Goal: Transaction & Acquisition: Purchase product/service

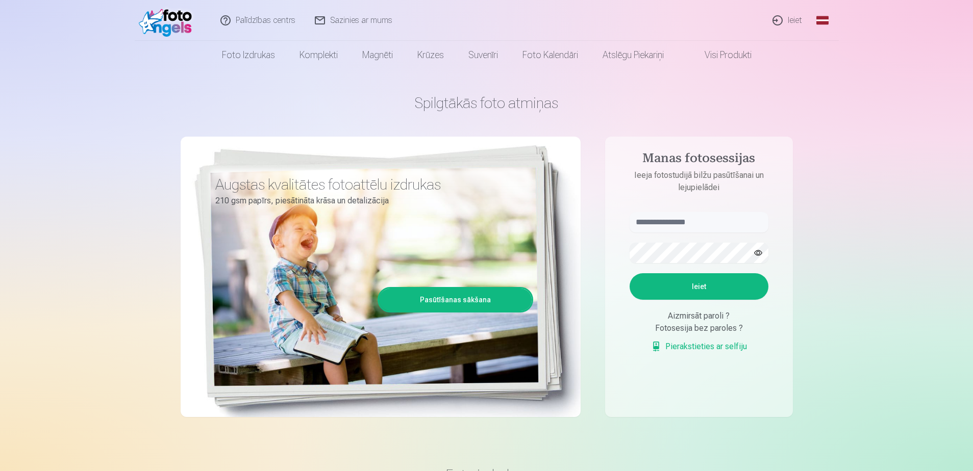
click at [789, 20] on link "Ieiet" at bounding box center [787, 20] width 49 height 41
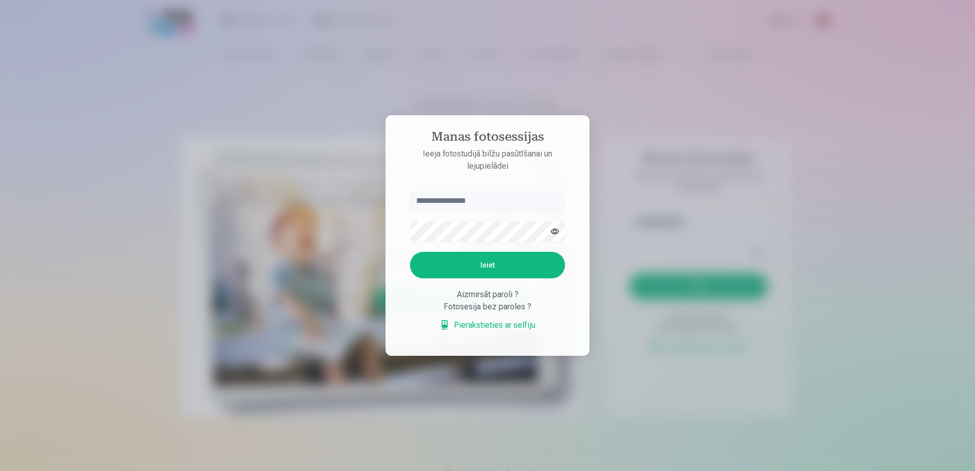
click at [464, 207] on input "text" at bounding box center [487, 201] width 155 height 20
type input "**********"
click at [504, 267] on button "Ieiet" at bounding box center [487, 265] width 155 height 27
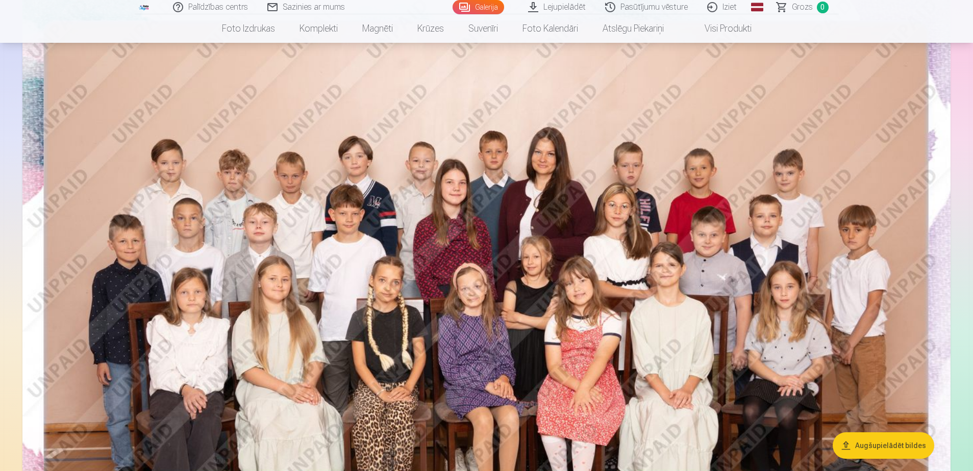
scroll to position [102, 0]
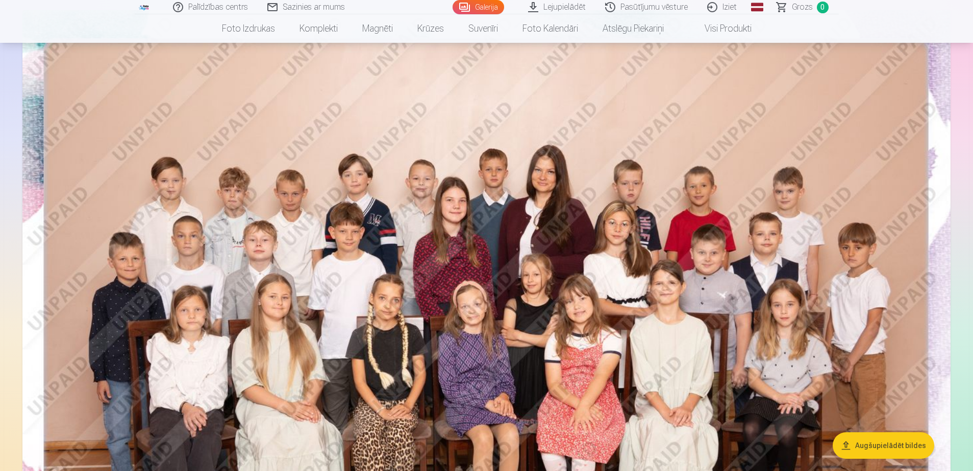
click at [490, 7] on link "Galerija" at bounding box center [478, 7] width 52 height 14
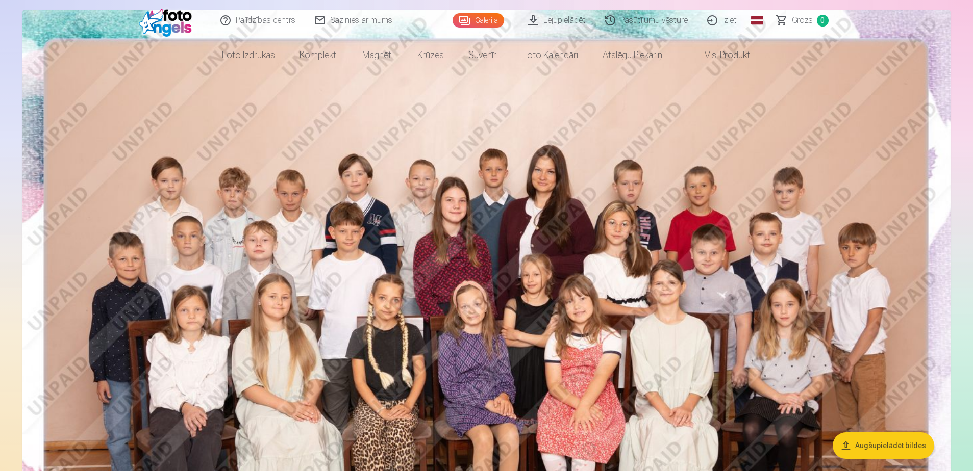
scroll to position [0, 0]
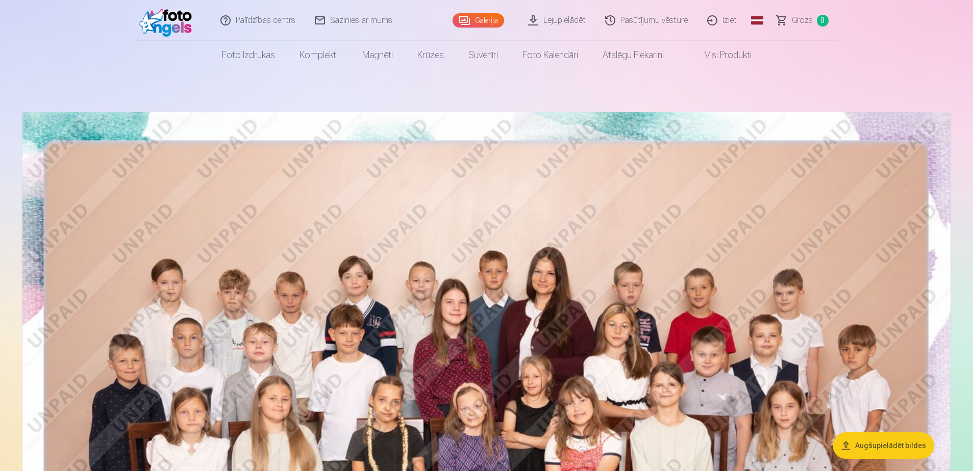
click at [724, 56] on link "Visi produkti" at bounding box center [720, 55] width 88 height 29
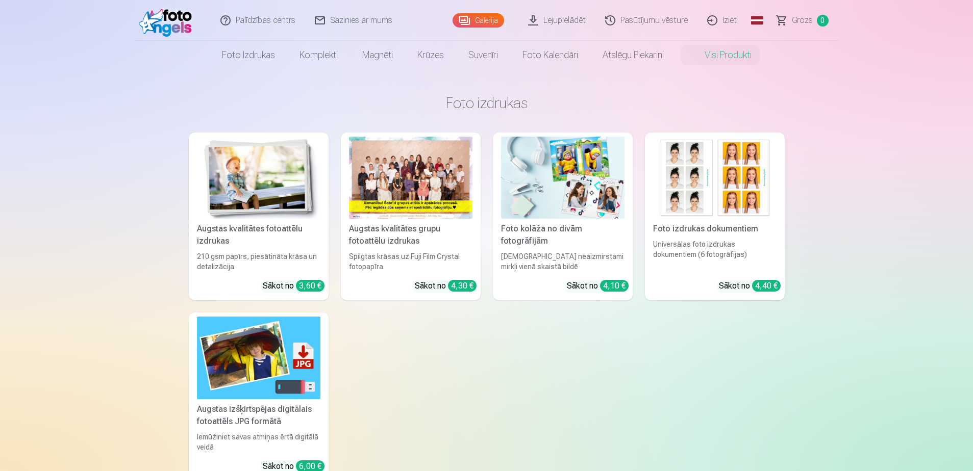
click at [726, 60] on link "Visi produkti" at bounding box center [720, 55] width 88 height 29
click at [696, 182] on img at bounding box center [714, 178] width 123 height 82
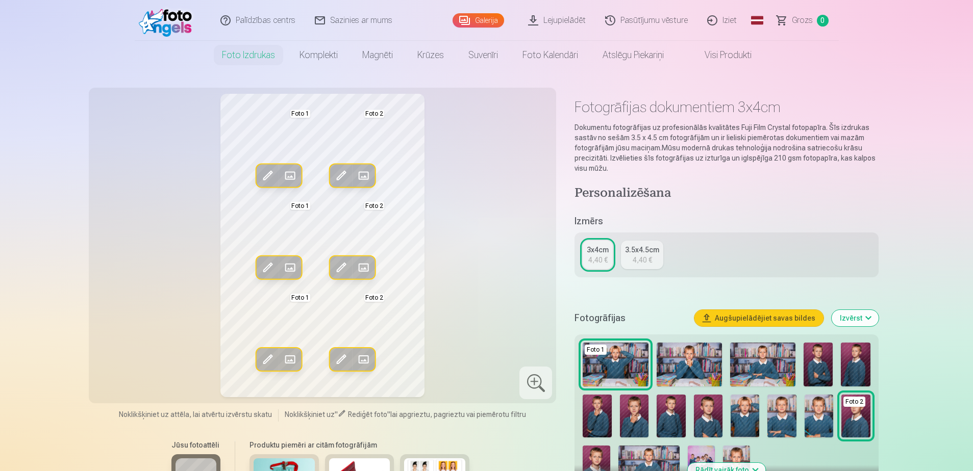
click at [624, 350] on img at bounding box center [614, 365] width 65 height 44
click at [618, 360] on img at bounding box center [614, 365] width 65 height 44
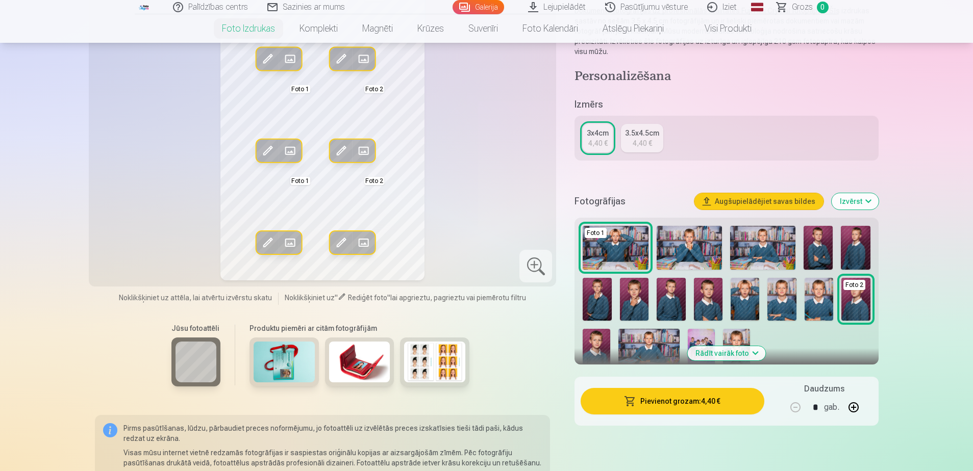
scroll to position [102, 0]
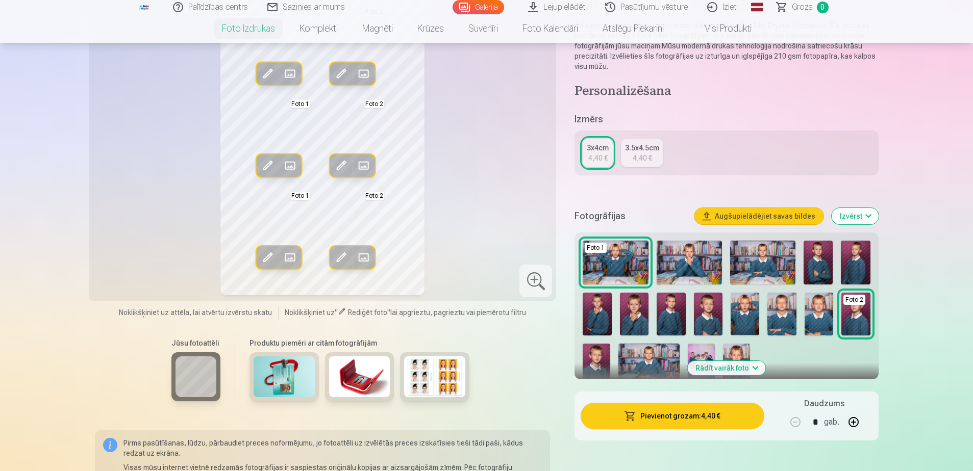
click at [728, 371] on button "Rādīt vairāk foto" at bounding box center [726, 368] width 78 height 14
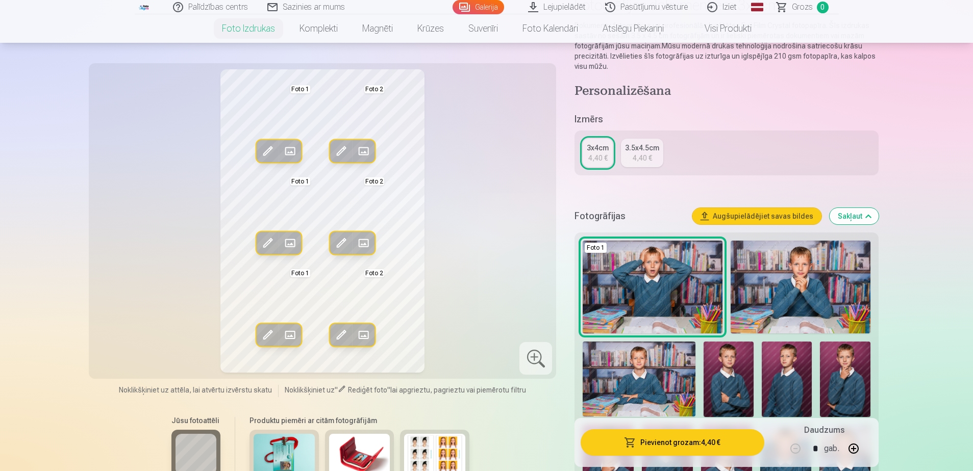
click at [669, 293] on img at bounding box center [652, 287] width 140 height 93
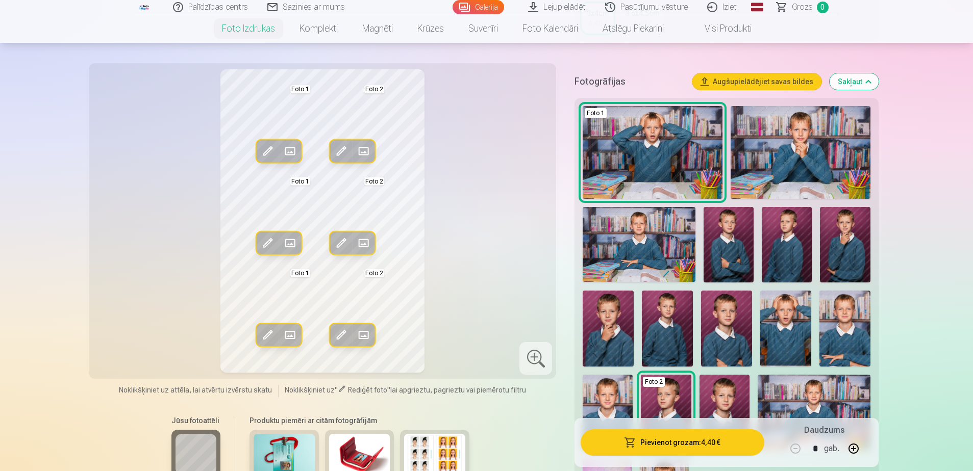
scroll to position [255, 0]
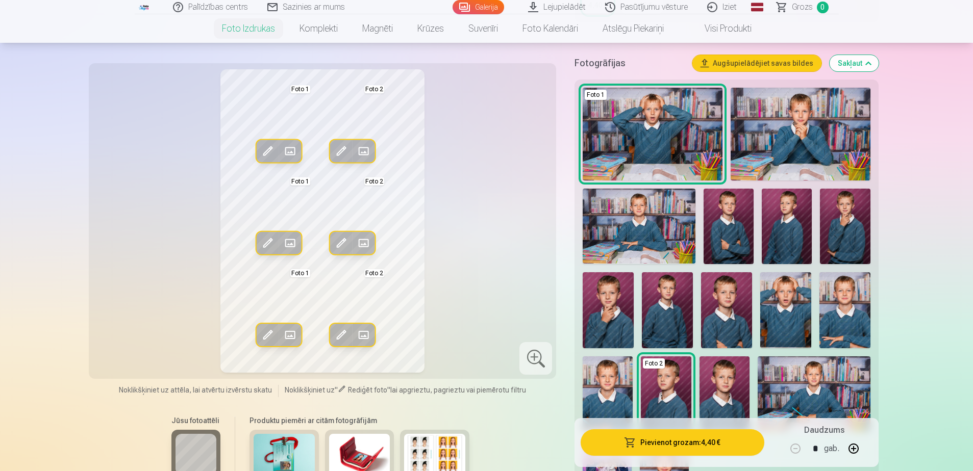
click at [788, 305] on img at bounding box center [785, 310] width 51 height 76
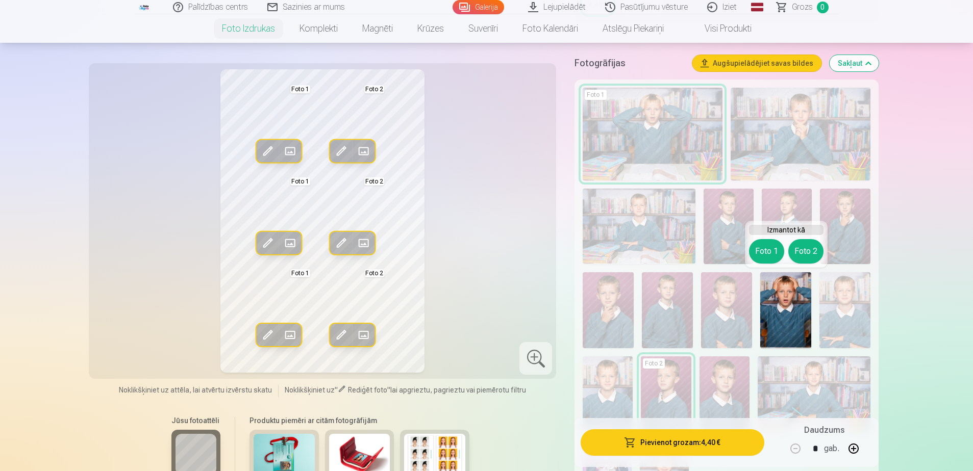
click at [550, 300] on div "Rediģēt foto Aizstāt Foto 1 Rediģēt foto Aizstāt Foto 2 Rediģēt foto Aizstāt Fo…" at bounding box center [322, 220] width 455 height 303
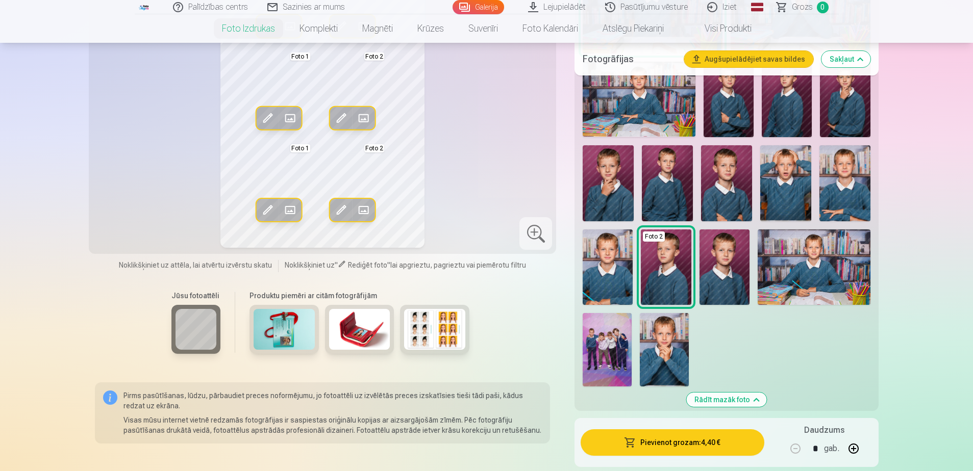
scroll to position [408, 0]
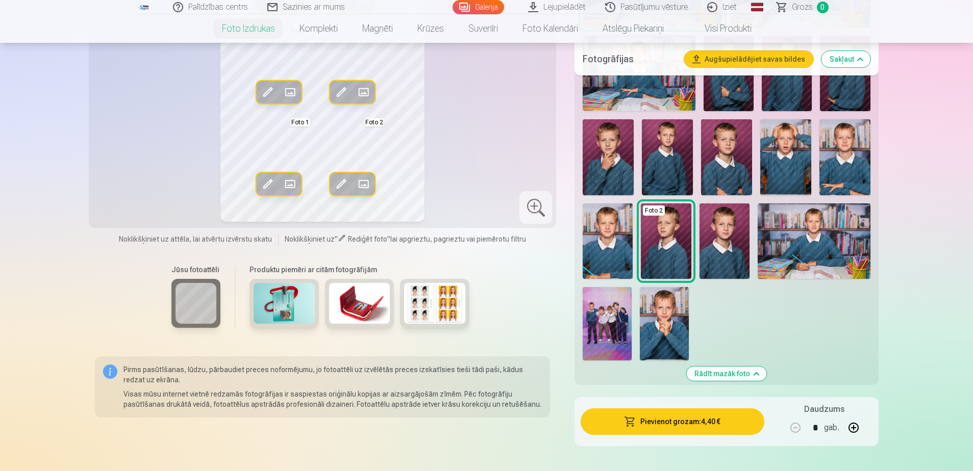
click at [614, 328] on img at bounding box center [606, 323] width 49 height 73
click at [523, 305] on div "Jūsu fotoattēli Produktu piemēri ar citām fotogrāfijām" at bounding box center [322, 302] width 455 height 86
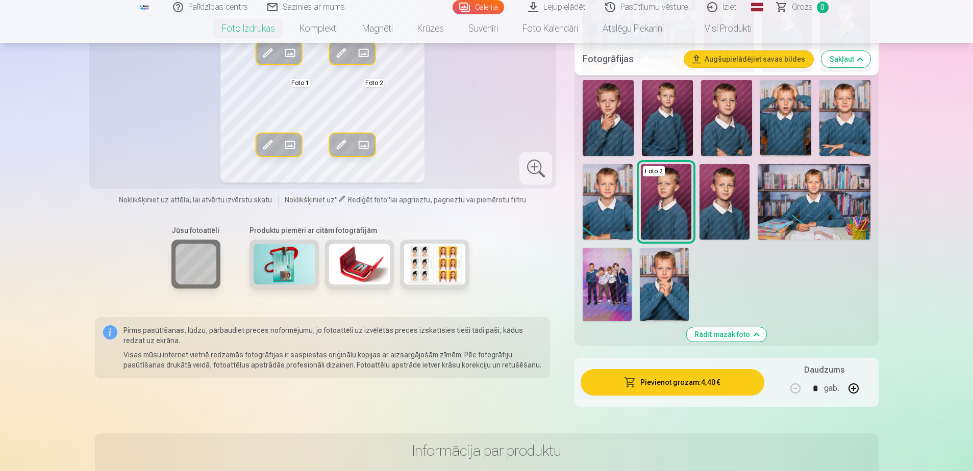
scroll to position [459, 0]
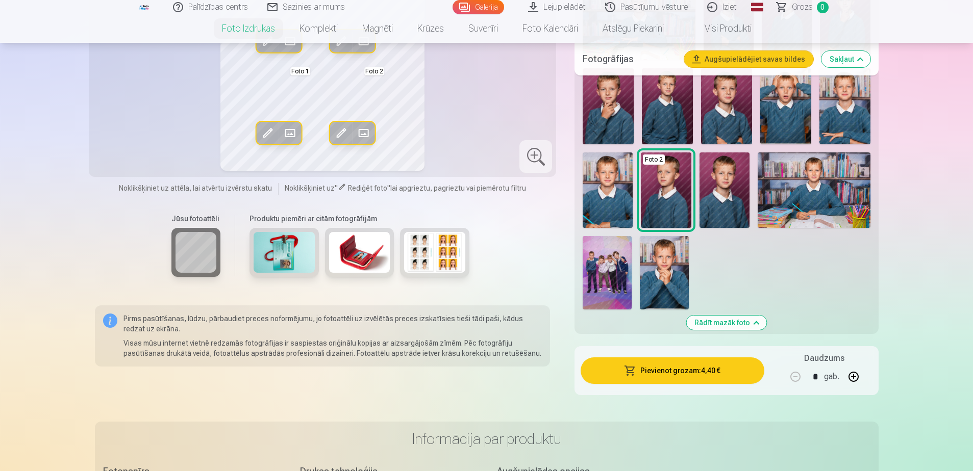
click at [614, 277] on img at bounding box center [606, 272] width 49 height 73
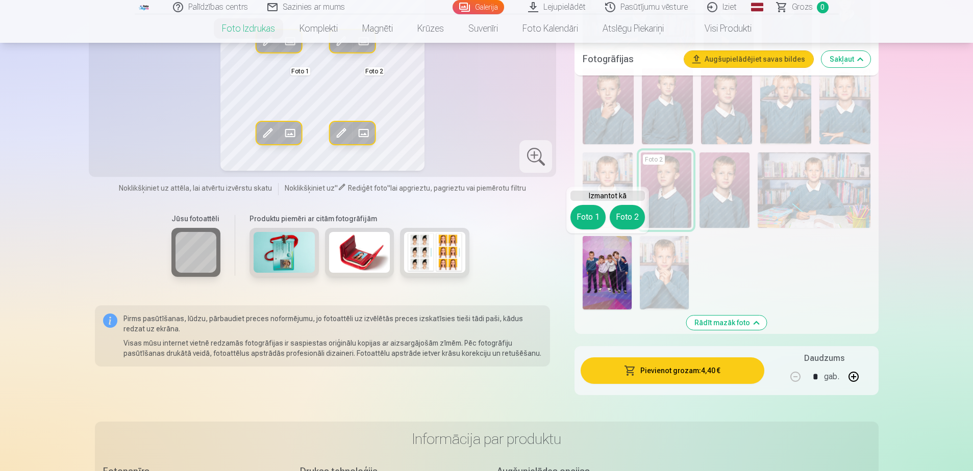
click at [614, 277] on img at bounding box center [606, 272] width 49 height 73
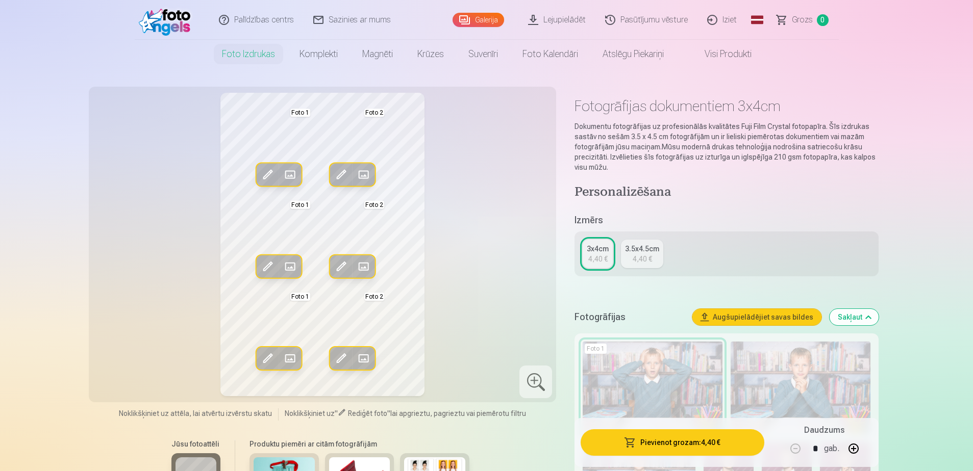
scroll to position [0, 0]
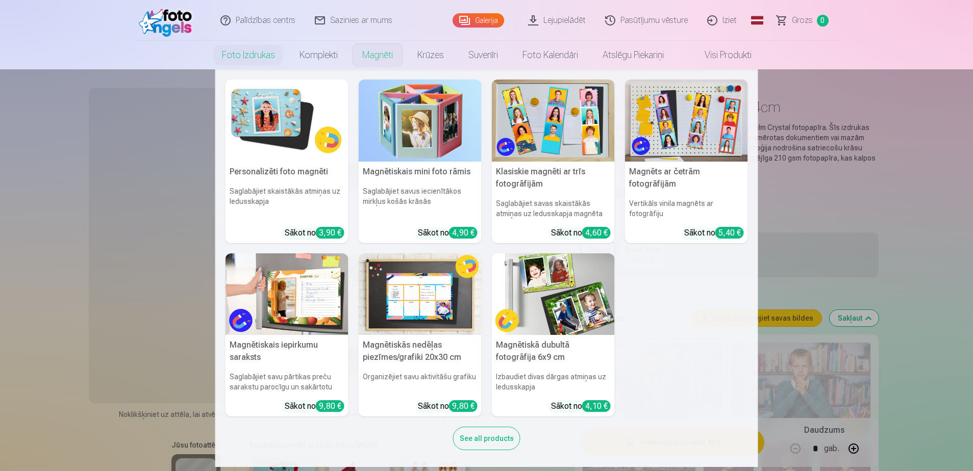
click at [376, 63] on link "Magnēti" at bounding box center [377, 55] width 55 height 29
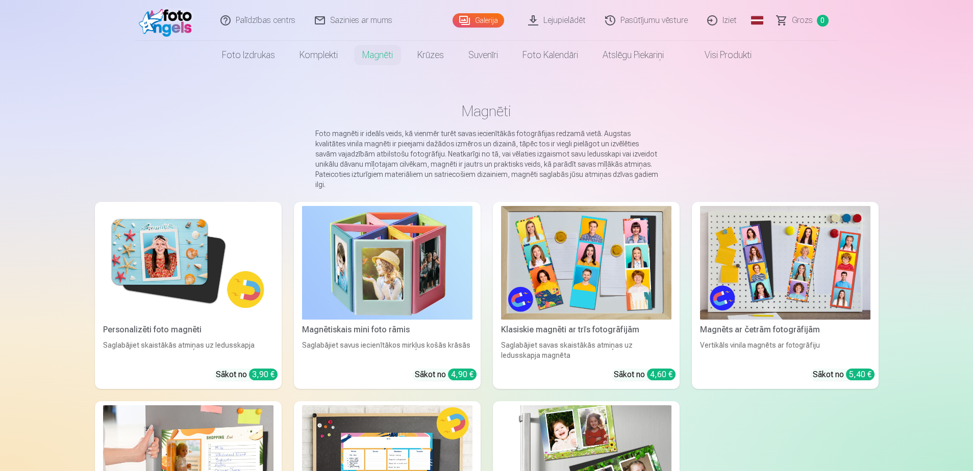
click at [729, 22] on link "Iziet" at bounding box center [722, 20] width 49 height 41
